Goal: Transaction & Acquisition: Purchase product/service

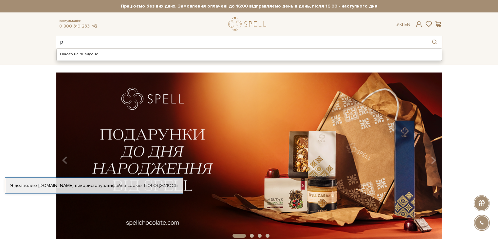
type input "p"
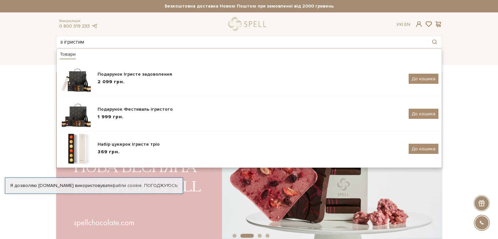
type input "з ігристим"
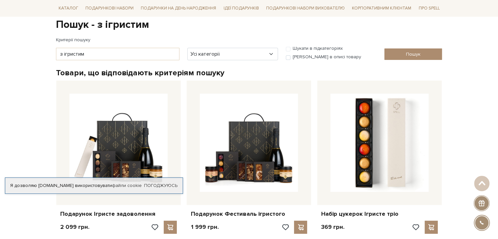
scroll to position [65, 0]
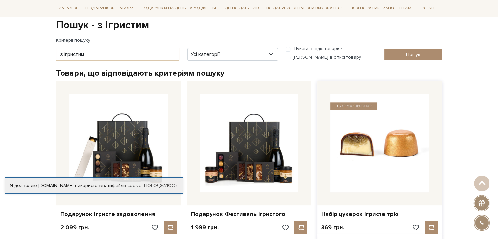
click at [400, 131] on img at bounding box center [379, 143] width 98 height 98
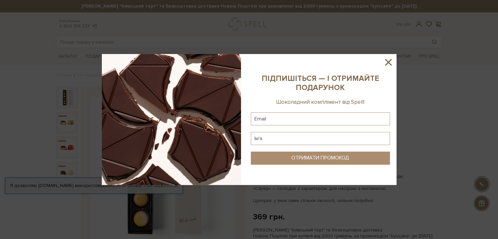
click at [388, 60] on icon at bounding box center [388, 62] width 11 height 11
